Goal: Find contact information: Find contact information

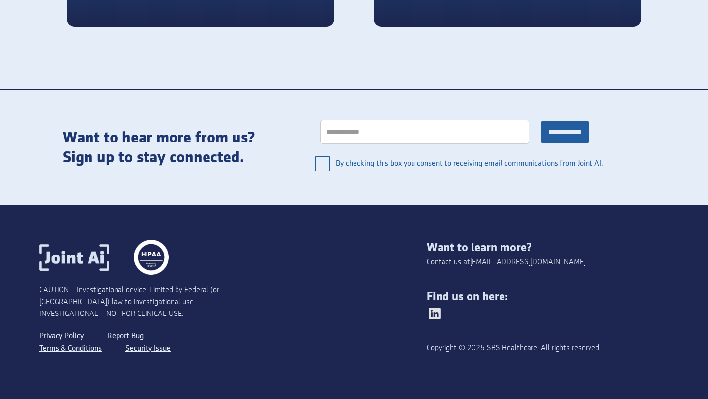
scroll to position [2088, 0]
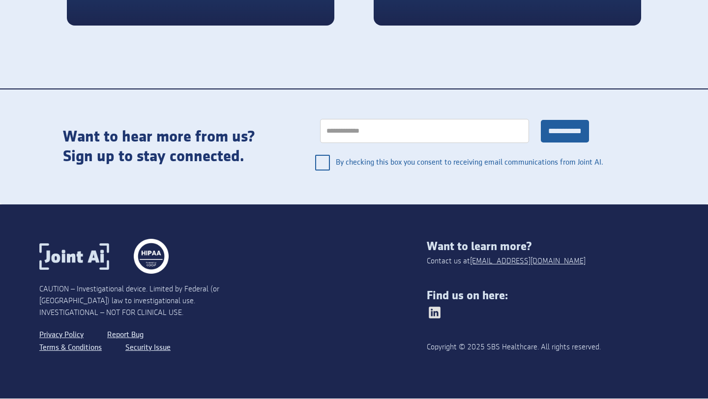
click at [437, 312] on img at bounding box center [435, 313] width 16 height 16
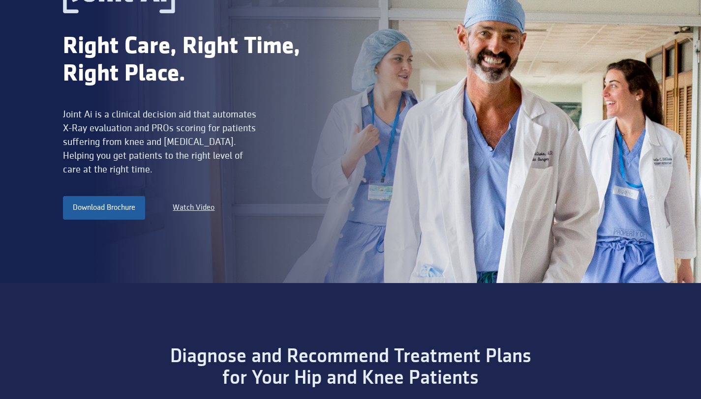
scroll to position [0, 0]
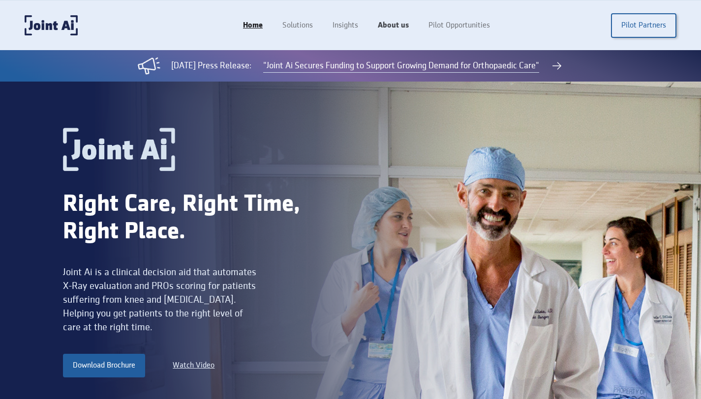
click at [399, 21] on link "About us" at bounding box center [393, 25] width 51 height 19
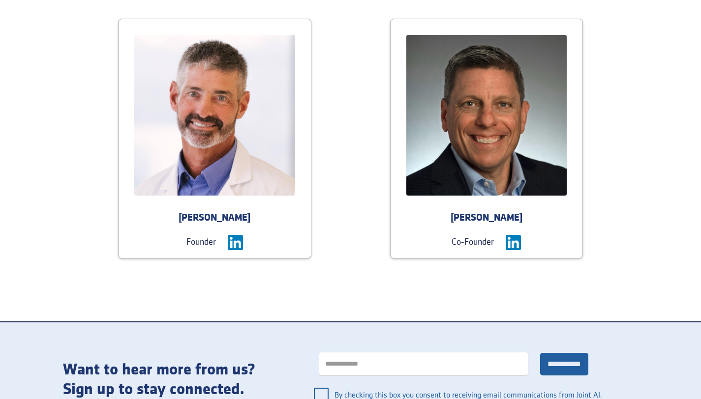
scroll to position [1081, 0]
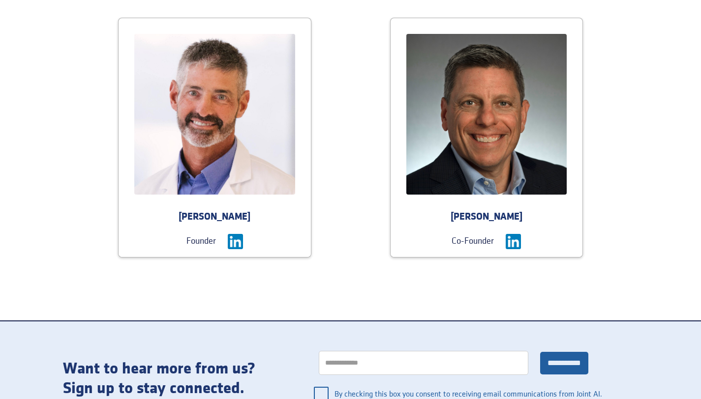
click at [516, 240] on img at bounding box center [513, 241] width 15 height 15
click at [236, 237] on img at bounding box center [235, 241] width 15 height 15
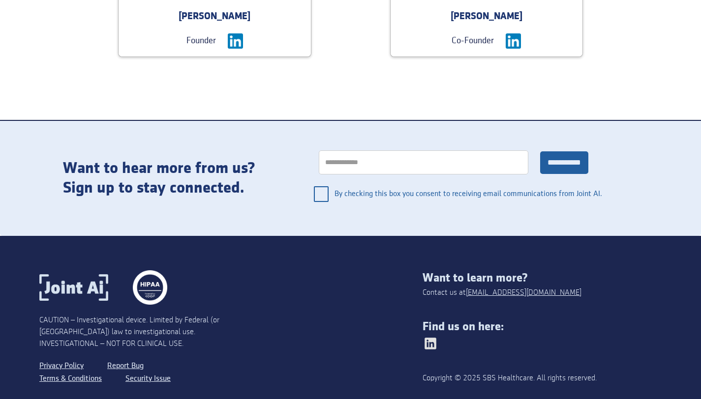
scroll to position [1313, 0]
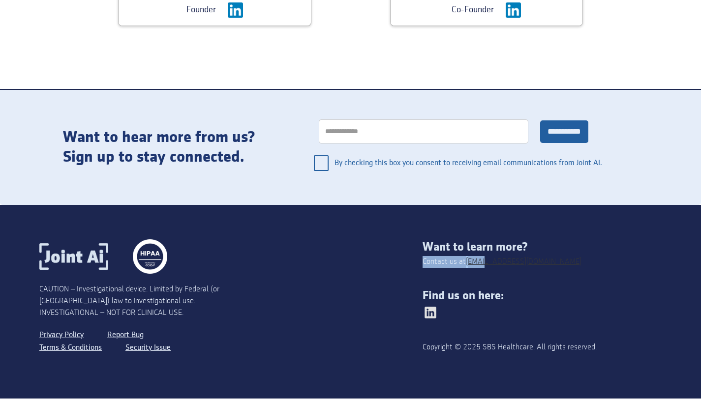
drag, startPoint x: 534, startPoint y: 260, endPoint x: 489, endPoint y: 265, distance: 44.5
click at [489, 265] on div "Want to learn more? Contact us at info@jointai.co Find us on here: Copyright © …" at bounding box center [541, 302] width 239 height 125
click at [526, 266] on div "Want to learn more? Contact us at info@jointai.co Find us on here: Copyright © …" at bounding box center [541, 302] width 239 height 125
drag, startPoint x: 526, startPoint y: 266, endPoint x: 520, endPoint y: 264, distance: 6.2
click at [520, 264] on div "Want to learn more? Contact us at info@jointai.co Find us on here: Copyright © …" at bounding box center [541, 302] width 239 height 125
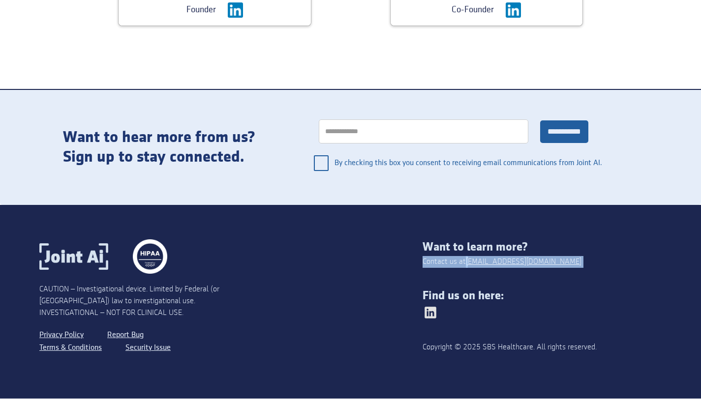
drag, startPoint x: 524, startPoint y: 268, endPoint x: 536, endPoint y: 263, distance: 13.0
click at [536, 263] on div "Want to learn more? Contact us at info@jointai.co Find us on here: Copyright © …" at bounding box center [541, 302] width 239 height 125
click at [552, 271] on div "Want to learn more? Contact us at info@jointai.co Find us on here: Copyright © …" at bounding box center [541, 302] width 239 height 125
drag, startPoint x: 541, startPoint y: 258, endPoint x: 495, endPoint y: 268, distance: 46.3
click at [491, 267] on div "Want to learn more? Contact us at info@jointai.co Find us on here: Copyright © …" at bounding box center [541, 302] width 239 height 125
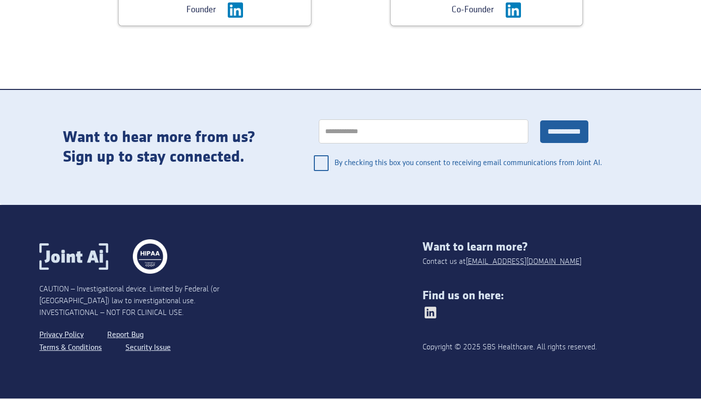
click at [554, 260] on div "Want to learn more? Contact us at info@jointai.co Find us on here: Copyright © …" at bounding box center [541, 302] width 239 height 125
drag, startPoint x: 543, startPoint y: 261, endPoint x: 529, endPoint y: 266, distance: 14.9
click at [529, 266] on div "Want to learn more? Contact us at info@jointai.co Find us on here: Copyright © …" at bounding box center [541, 302] width 239 height 125
